Goal: Task Accomplishment & Management: Manage account settings

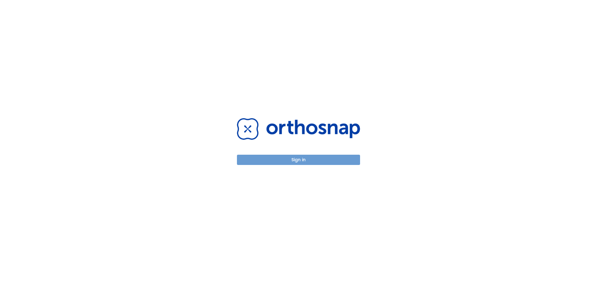
click at [294, 159] on button "Sign in" at bounding box center [298, 160] width 123 height 10
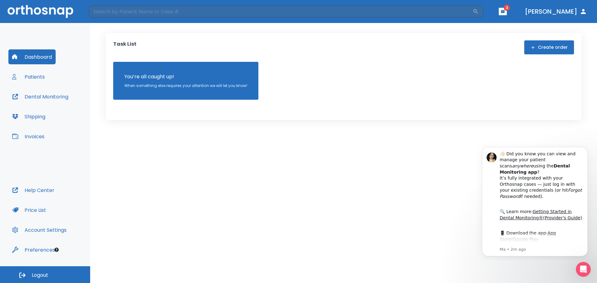
click at [35, 76] on button "Patients" at bounding box center [28, 76] width 40 height 15
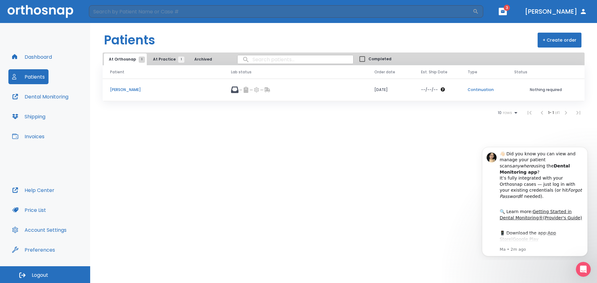
click at [162, 61] on span "At Practice 1" at bounding box center [167, 60] width 28 height 6
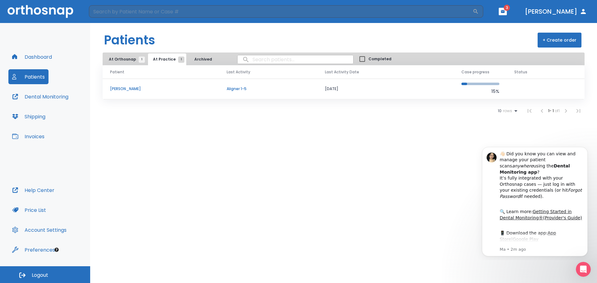
click at [123, 87] on p "Ian Birley" at bounding box center [161, 89] width 102 height 6
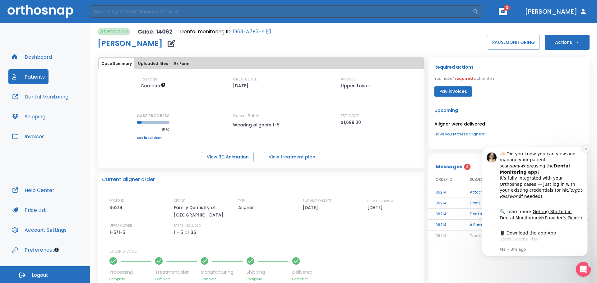
click at [585, 150] on icon "Dismiss notification" at bounding box center [585, 148] width 3 height 3
